Goal: Navigation & Orientation: Find specific page/section

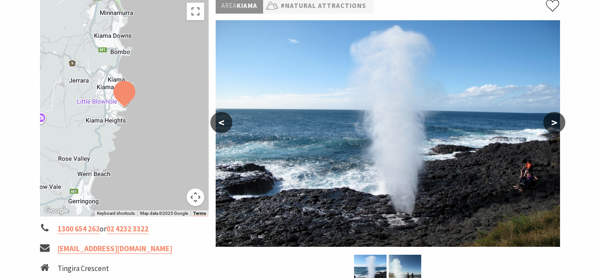
scroll to position [103, 0]
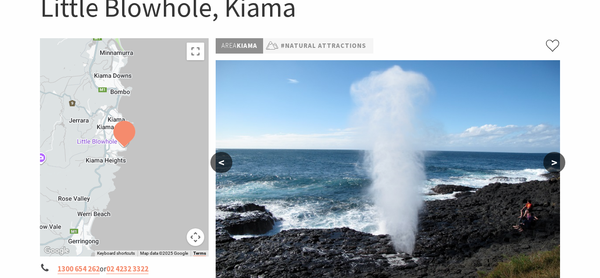
click at [50, 36] on div "Home Things To Do Natural Attractions [GEOGRAPHIC_DATA], [GEOGRAPHIC_DATA] [GEO…" at bounding box center [299, 3] width 527 height 69
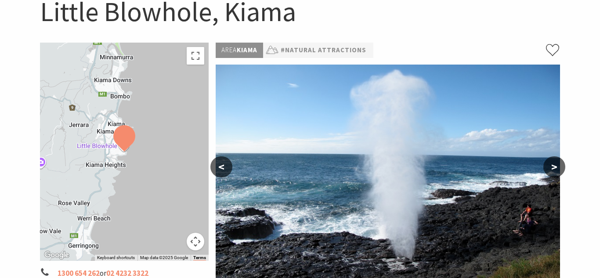
scroll to position [102, 0]
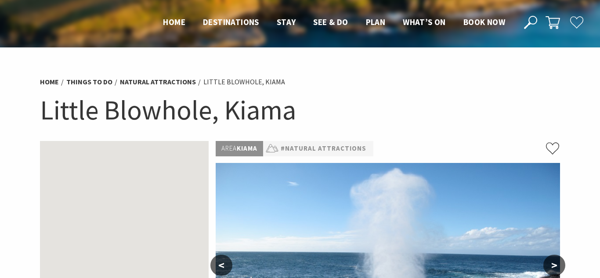
scroll to position [102, 0]
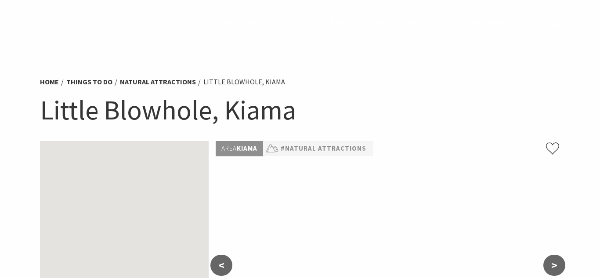
scroll to position [102, 0]
